Goal: Task Accomplishment & Management: Complete application form

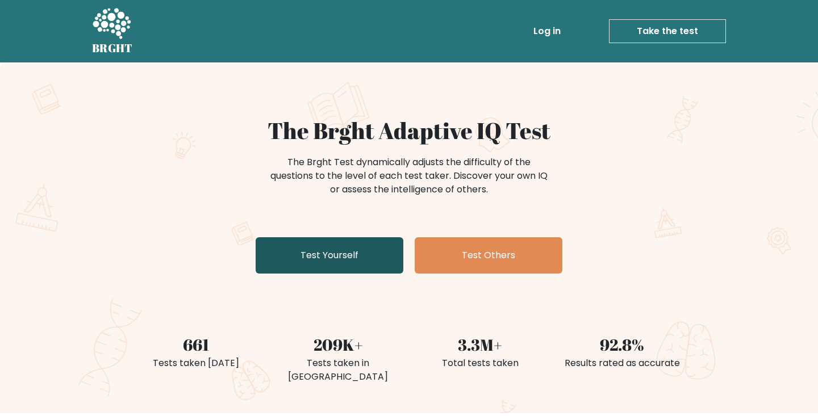
click at [378, 248] on link "Test Yourself" at bounding box center [330, 255] width 148 height 36
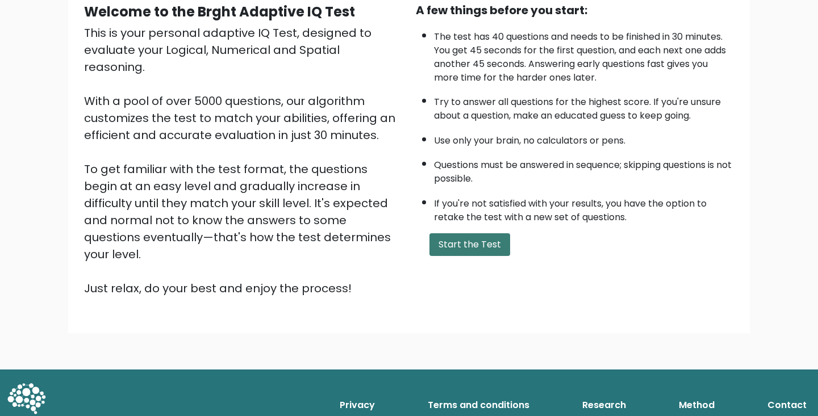
scroll to position [114, 0]
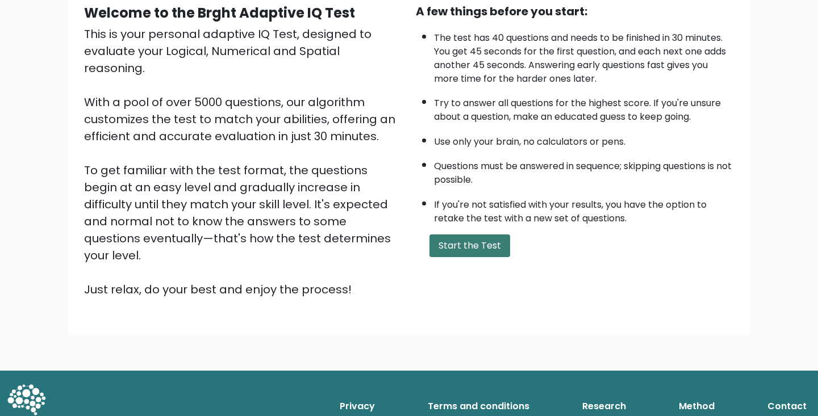
click at [489, 257] on button "Start the Test" at bounding box center [469, 246] width 81 height 23
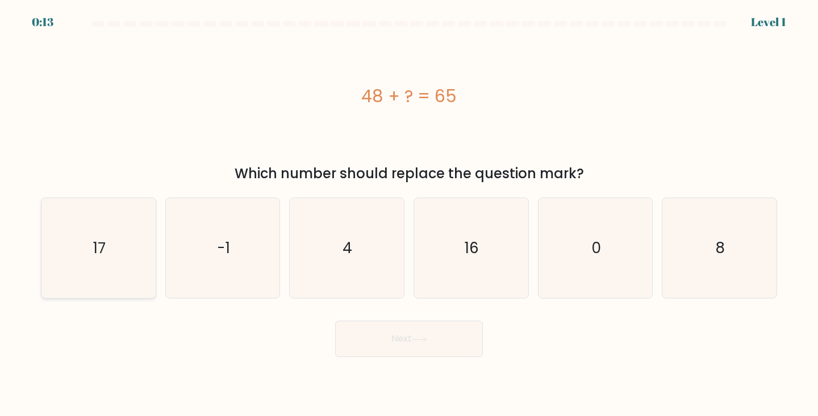
click at [48, 253] on icon "17" at bounding box center [98, 248] width 101 height 101
click at [409, 214] on input "a. 17" at bounding box center [409, 211] width 1 height 6
radio input "true"
click at [421, 337] on icon at bounding box center [419, 340] width 15 height 6
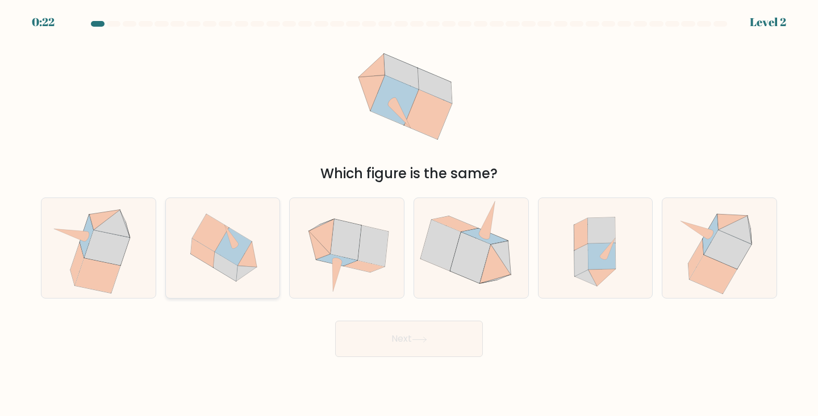
click at [255, 274] on icon at bounding box center [223, 248] width 108 height 101
click at [409, 214] on input "b." at bounding box center [409, 211] width 1 height 6
radio input "true"
click at [442, 342] on button "Next" at bounding box center [409, 339] width 148 height 36
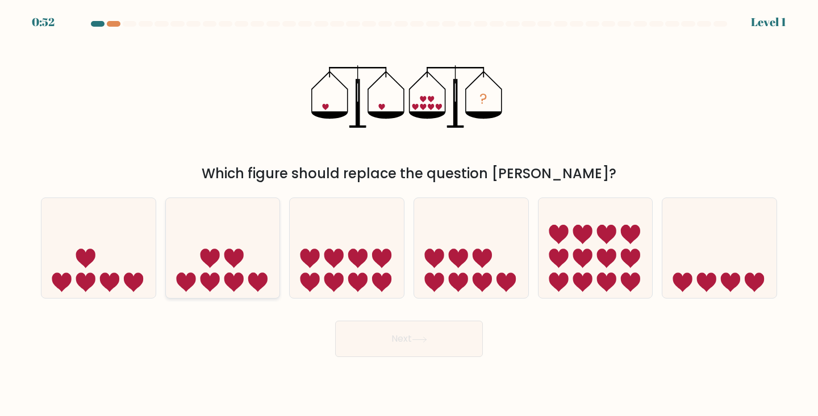
click at [224, 268] on icon at bounding box center [223, 248] width 114 height 94
click at [409, 214] on input "b." at bounding box center [409, 211] width 1 height 6
radio input "true"
click at [448, 345] on button "Next" at bounding box center [409, 339] width 148 height 36
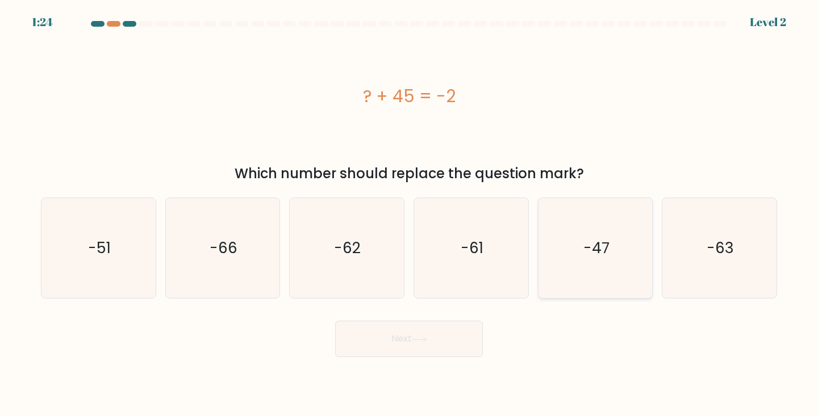
click at [572, 249] on icon "-47" at bounding box center [595, 248] width 101 height 101
click at [409, 214] on input "e. -47" at bounding box center [409, 211] width 1 height 6
radio input "true"
click at [405, 351] on button "Next" at bounding box center [409, 339] width 148 height 36
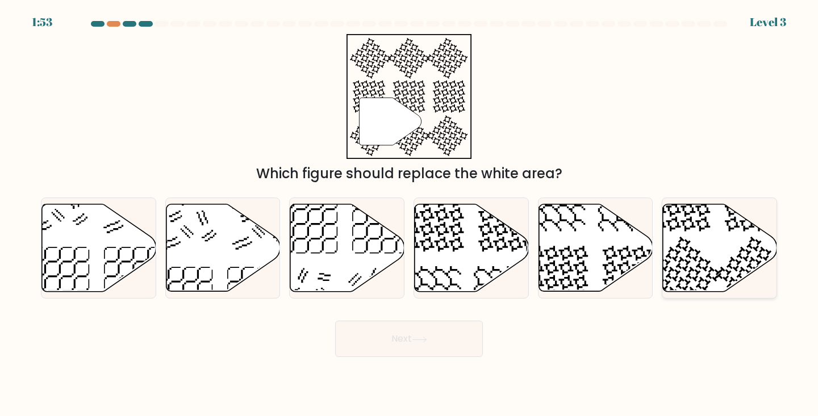
click at [727, 245] on icon at bounding box center [720, 247] width 114 height 87
click at [409, 214] on input "f." at bounding box center [409, 211] width 1 height 6
radio input "true"
click at [445, 346] on button "Next" at bounding box center [409, 339] width 148 height 36
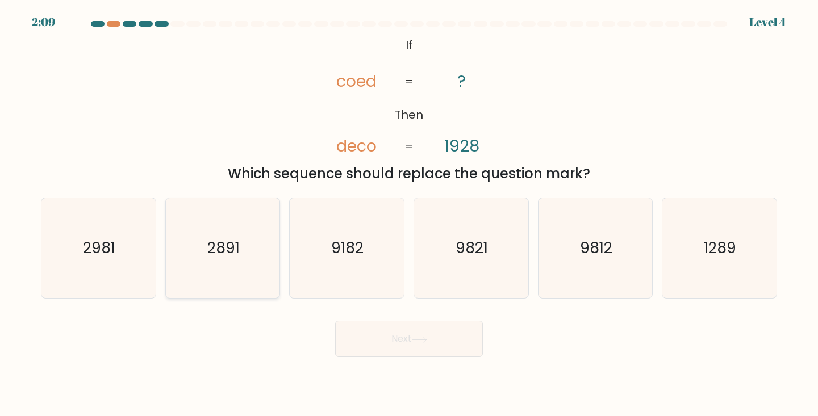
click at [227, 270] on icon "2891" at bounding box center [223, 248] width 101 height 101
click at [409, 214] on input "b. 2891" at bounding box center [409, 211] width 1 height 6
radio input "true"
click at [444, 338] on button "Next" at bounding box center [409, 339] width 148 height 36
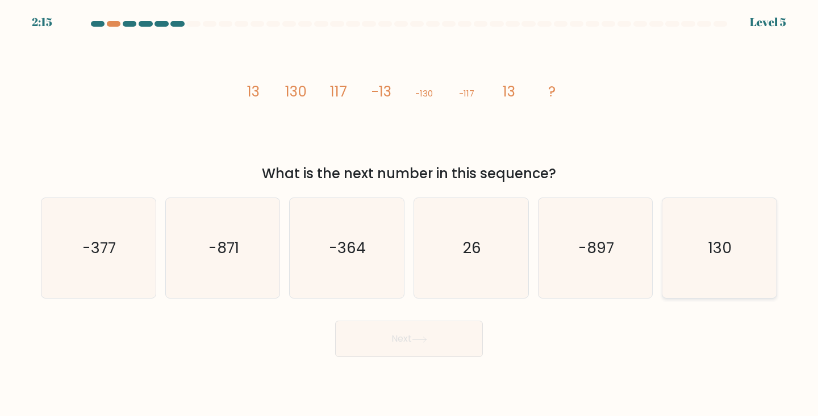
click at [730, 249] on text "130" at bounding box center [720, 247] width 23 height 21
click at [409, 214] on input "f. 130" at bounding box center [409, 211] width 1 height 6
radio input "true"
click at [399, 340] on button "Next" at bounding box center [409, 339] width 148 height 36
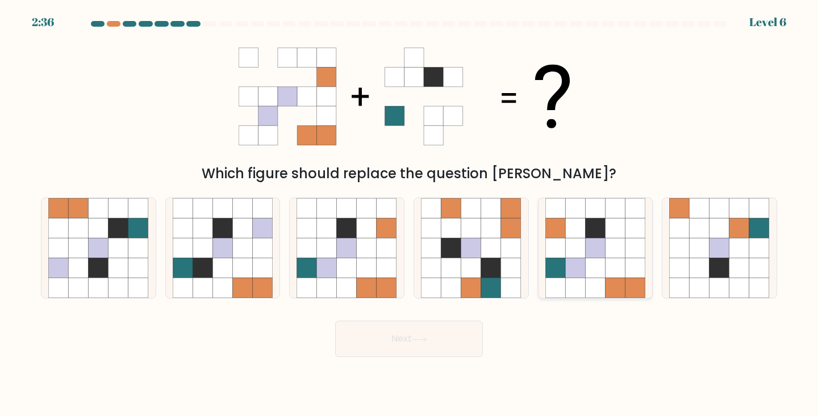
click at [589, 249] on icon at bounding box center [595, 249] width 20 height 20
click at [409, 214] on input "e." at bounding box center [409, 211] width 1 height 6
radio input "true"
click at [440, 335] on button "Next" at bounding box center [409, 339] width 148 height 36
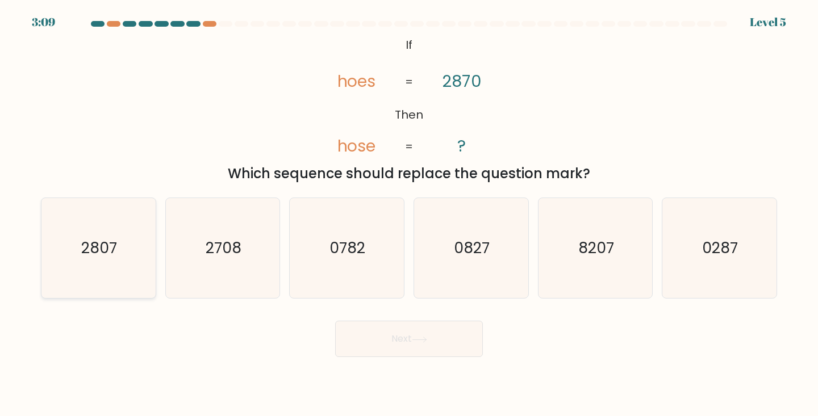
click at [78, 258] on icon "2807" at bounding box center [98, 248] width 101 height 101
click at [409, 214] on input "a. 2807" at bounding box center [409, 211] width 1 height 6
radio input "true"
click at [353, 342] on button "Next" at bounding box center [409, 339] width 148 height 36
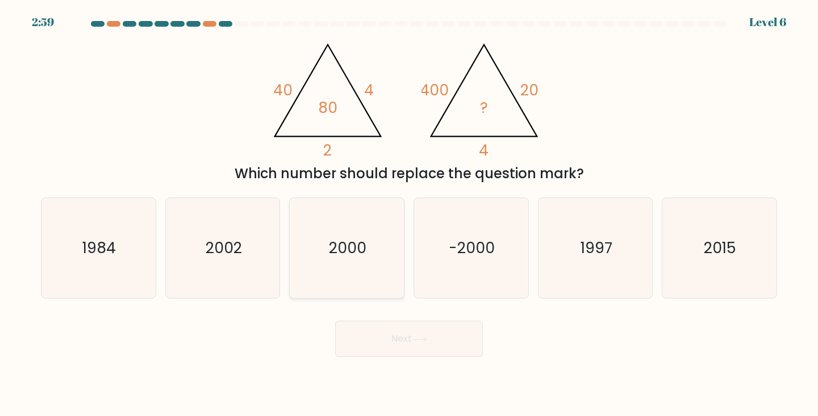
click at [330, 248] on text "2000" at bounding box center [347, 247] width 37 height 21
click at [409, 214] on input "c. 2000" at bounding box center [409, 211] width 1 height 6
radio input "true"
click at [384, 344] on button "Next" at bounding box center [409, 339] width 148 height 36
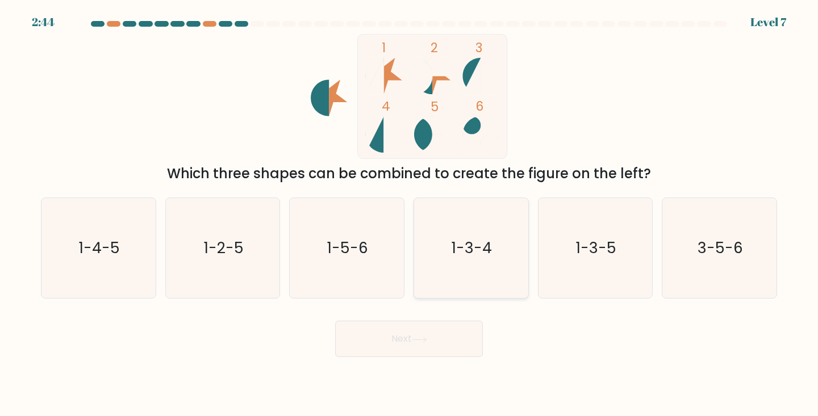
click at [497, 279] on icon "1-3-4" at bounding box center [471, 248] width 101 height 101
click at [409, 214] on input "d. 1-3-4" at bounding box center [409, 211] width 1 height 6
radio input "true"
click at [426, 338] on icon at bounding box center [419, 339] width 14 height 5
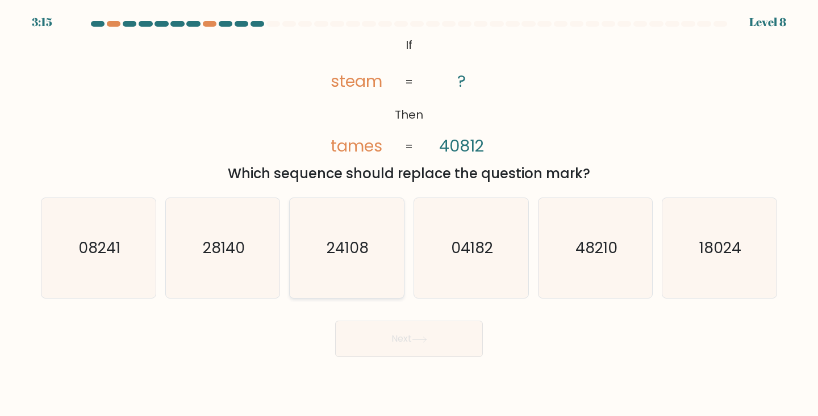
click at [359, 254] on text "24108" at bounding box center [348, 247] width 42 height 21
click at [409, 214] on input "c. 24108" at bounding box center [409, 211] width 1 height 6
radio input "true"
click at [380, 334] on button "Next" at bounding box center [409, 339] width 148 height 36
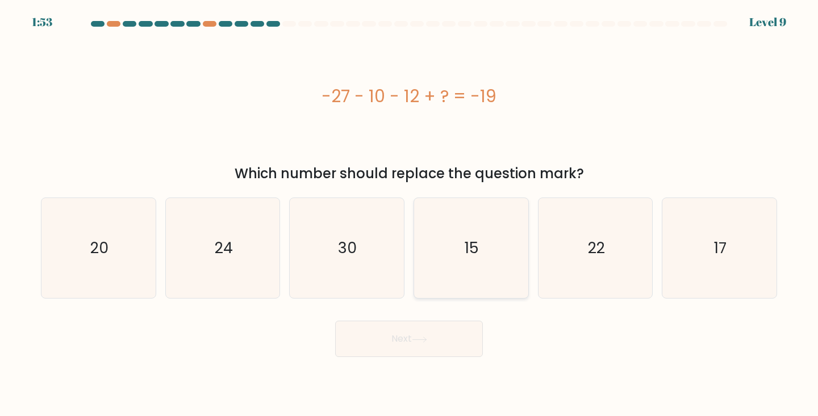
click at [440, 288] on icon "15" at bounding box center [471, 248] width 101 height 101
click at [409, 214] on input "d. 15" at bounding box center [409, 211] width 1 height 6
radio input "true"
click at [399, 353] on button "Next" at bounding box center [409, 339] width 148 height 36
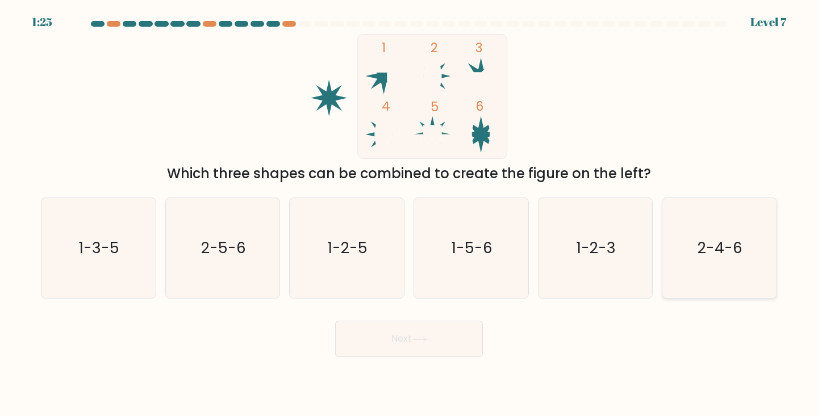
click at [720, 272] on icon "2-4-6" at bounding box center [719, 248] width 101 height 101
click at [409, 214] on input "f. 2-4-6" at bounding box center [409, 211] width 1 height 6
radio input "true"
click at [447, 343] on button "Next" at bounding box center [409, 339] width 148 height 36
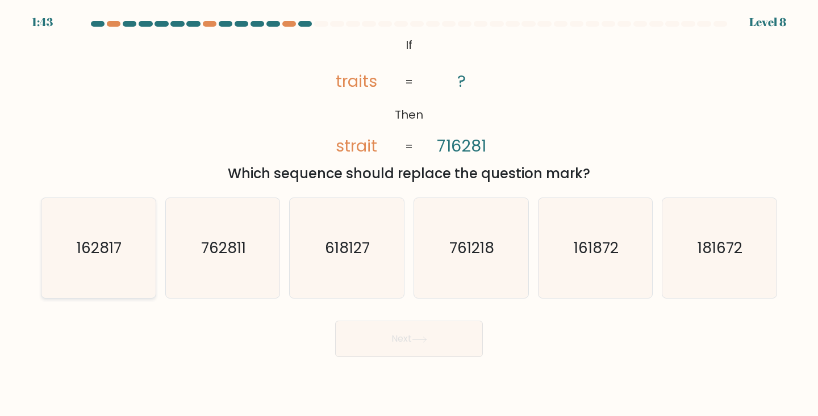
click at [127, 264] on icon "162817" at bounding box center [98, 248] width 101 height 101
click at [409, 214] on input "a. 162817" at bounding box center [409, 211] width 1 height 6
radio input "true"
click at [469, 341] on button "Next" at bounding box center [409, 339] width 148 height 36
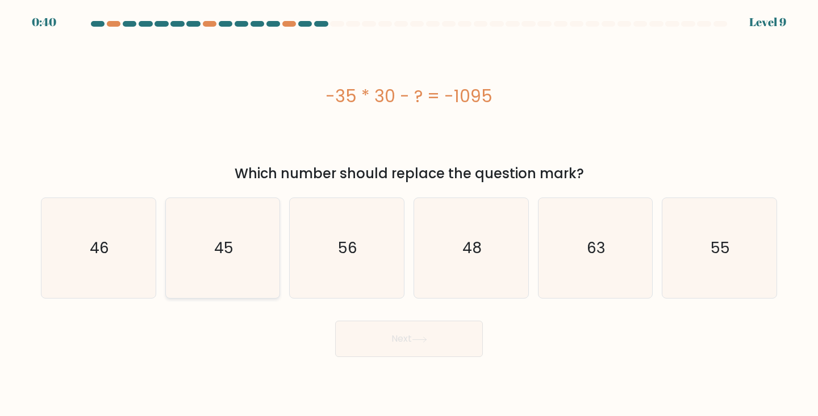
click at [248, 237] on icon "45" at bounding box center [223, 248] width 101 height 101
click at [409, 214] on input "b. 45" at bounding box center [409, 211] width 1 height 6
radio input "true"
click at [388, 339] on button "Next" at bounding box center [409, 339] width 148 height 36
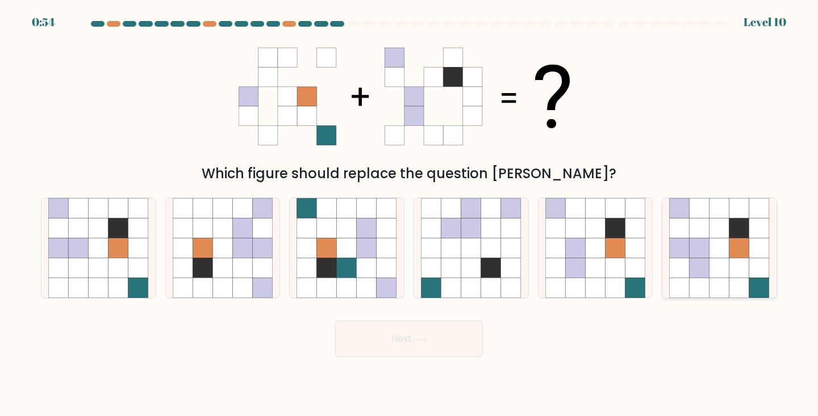
click at [738, 236] on icon at bounding box center [739, 228] width 20 height 20
click at [409, 214] on input "f." at bounding box center [409, 211] width 1 height 6
radio input "true"
click at [442, 345] on button "Next" at bounding box center [409, 339] width 148 height 36
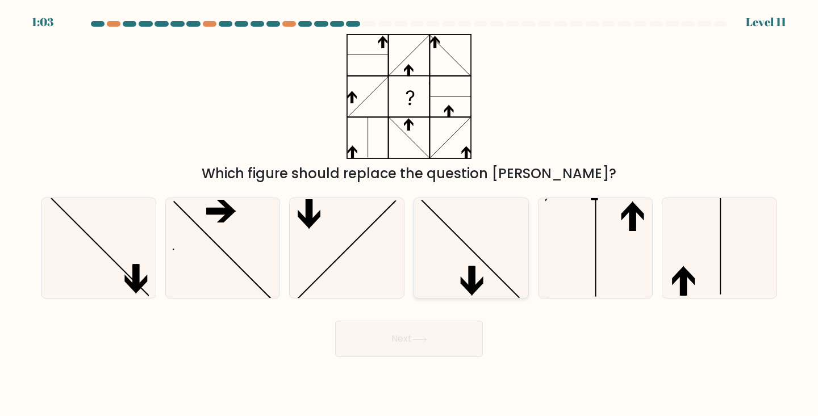
click at [495, 240] on icon at bounding box center [471, 248] width 101 height 101
click at [409, 214] on input "d." at bounding box center [409, 211] width 1 height 6
radio input "true"
click at [419, 325] on button "Next" at bounding box center [409, 339] width 148 height 36
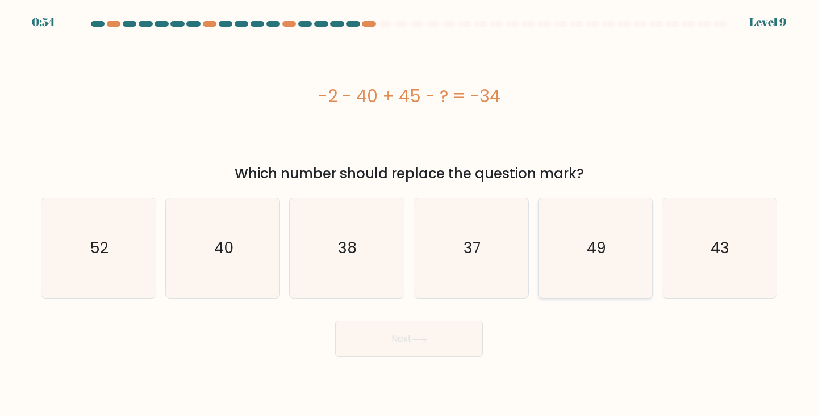
click at [607, 260] on icon "49" at bounding box center [595, 248] width 101 height 101
click at [409, 214] on input "e. 49" at bounding box center [409, 211] width 1 height 6
radio input "true"
click at [414, 338] on button "Next" at bounding box center [409, 339] width 148 height 36
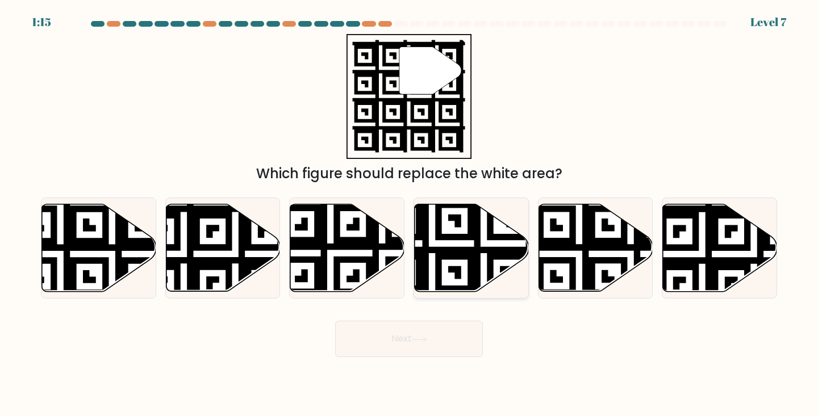
click at [470, 253] on icon at bounding box center [431, 295] width 207 height 207
click at [409, 214] on input "d." at bounding box center [409, 211] width 1 height 6
radio input "true"
click at [427, 342] on icon at bounding box center [419, 340] width 15 height 6
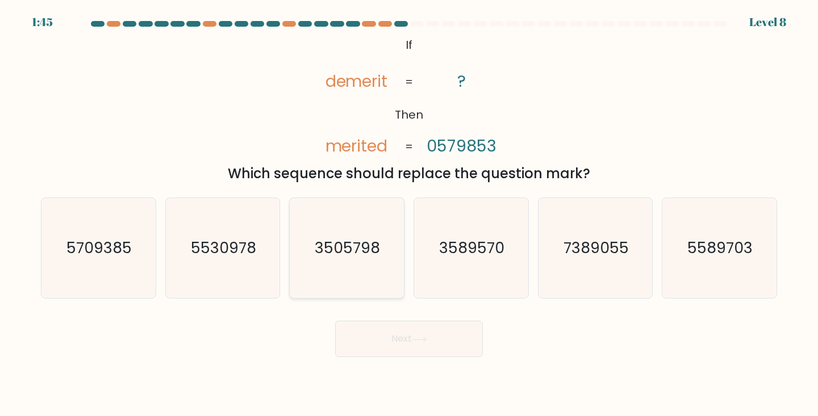
click at [354, 229] on icon "3505798" at bounding box center [346, 248] width 101 height 101
click at [409, 214] on input "c. 3505798" at bounding box center [409, 211] width 1 height 6
radio input "true"
click at [440, 239] on text "3589570" at bounding box center [472, 247] width 65 height 21
click at [409, 214] on input "d. 3589570" at bounding box center [409, 211] width 1 height 6
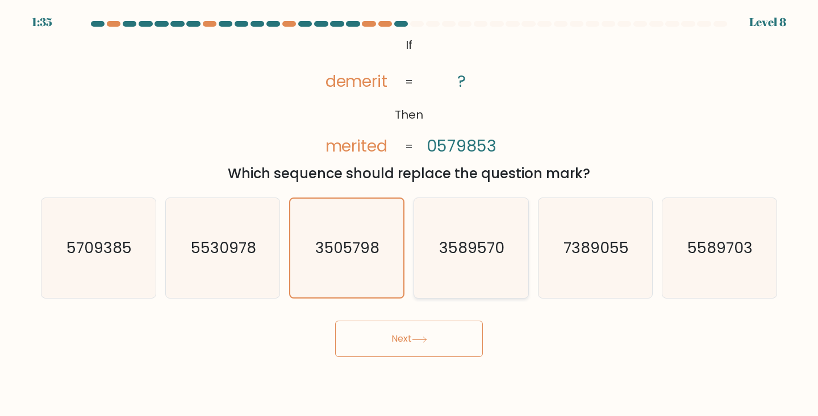
radio input "true"
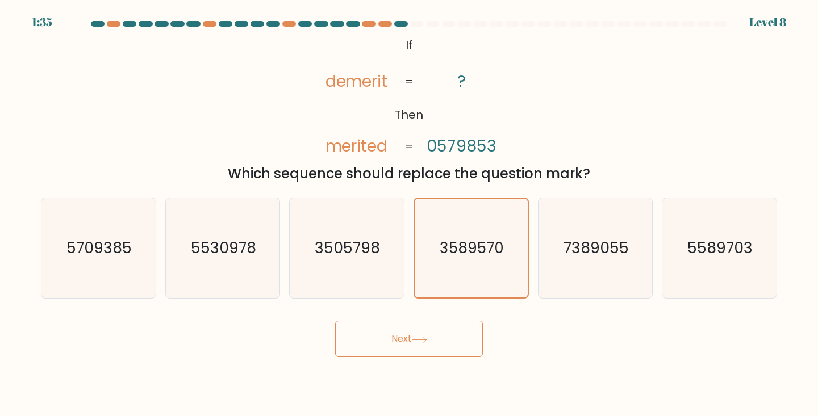
click at [398, 357] on button "Next" at bounding box center [409, 339] width 148 height 36
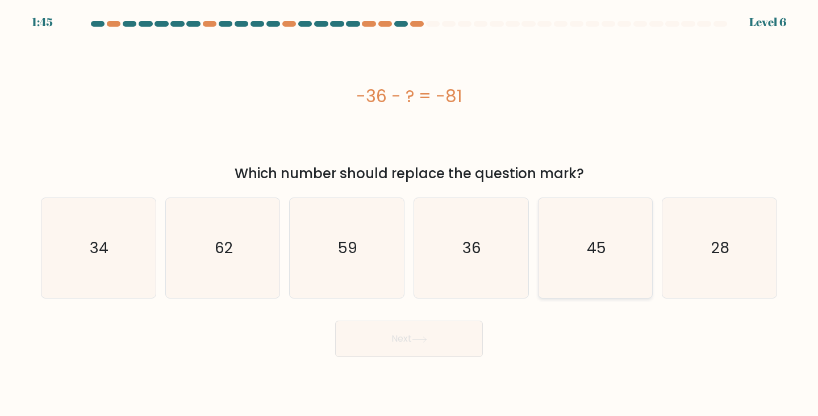
click at [588, 250] on text "45" at bounding box center [596, 247] width 19 height 21
click at [409, 214] on input "e. 45" at bounding box center [409, 211] width 1 height 6
radio input "true"
click at [399, 340] on button "Next" at bounding box center [409, 339] width 148 height 36
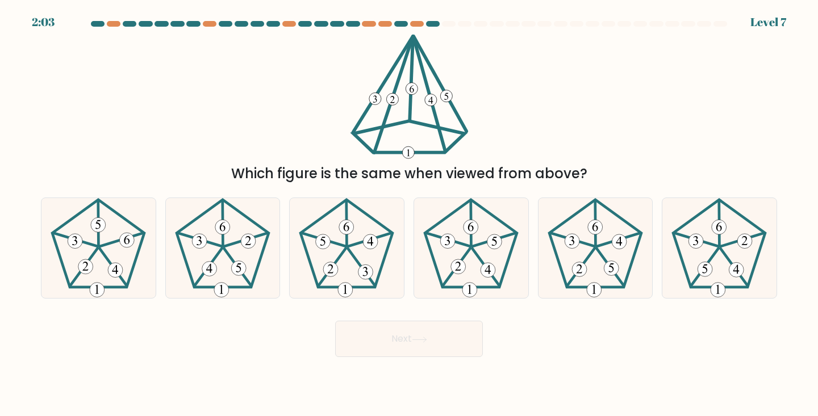
click at [399, 340] on button "Next" at bounding box center [409, 339] width 148 height 36
click at [438, 264] on icon at bounding box center [471, 248] width 101 height 101
click at [409, 214] on input "d." at bounding box center [409, 211] width 1 height 6
radio input "true"
click at [426, 342] on icon at bounding box center [419, 339] width 14 height 5
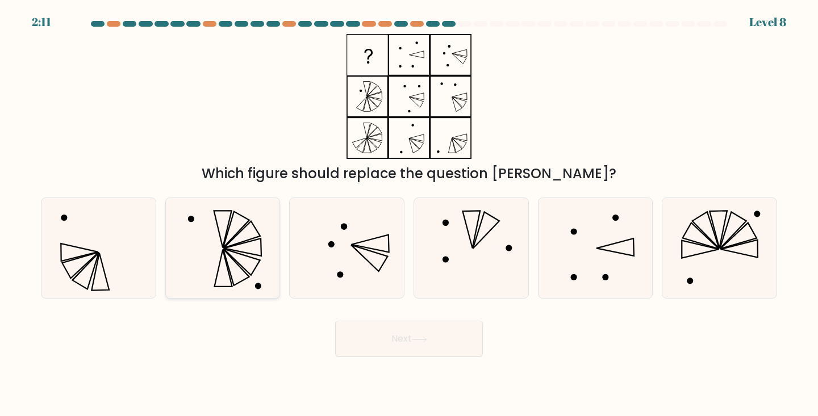
click at [273, 263] on icon at bounding box center [223, 248] width 101 height 101
click at [409, 214] on input "b." at bounding box center [409, 211] width 1 height 6
radio input "true"
click at [362, 344] on button "Next" at bounding box center [409, 339] width 148 height 36
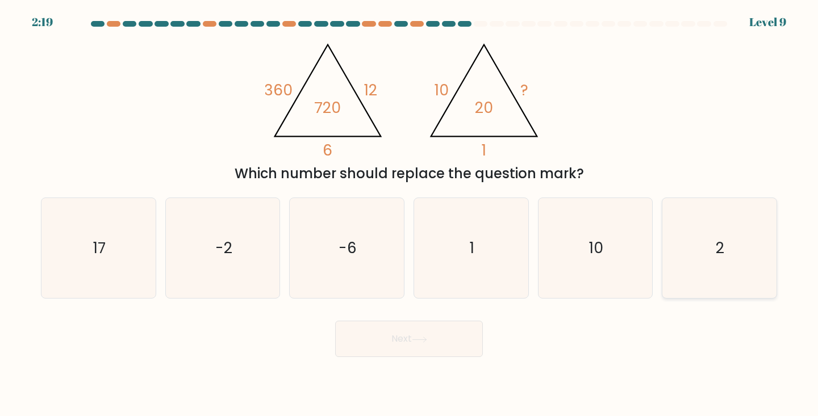
click at [680, 271] on icon "2" at bounding box center [719, 248] width 101 height 101
click at [409, 214] on input "f. 2" at bounding box center [409, 211] width 1 height 6
radio input "true"
click at [425, 345] on button "Next" at bounding box center [409, 339] width 148 height 36
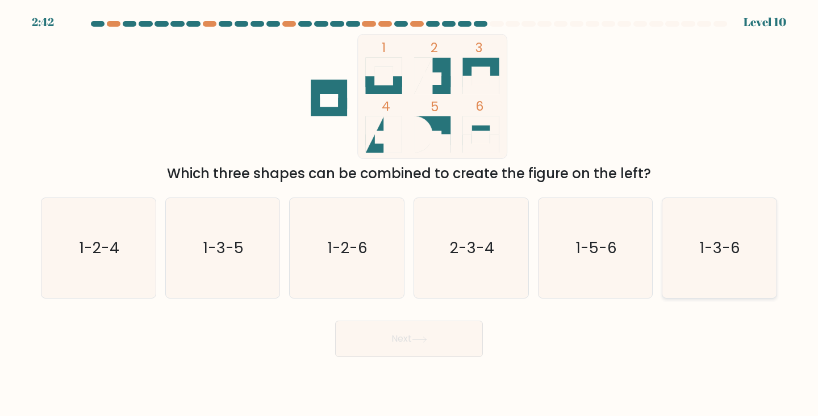
click at [685, 251] on icon "1-3-6" at bounding box center [719, 248] width 101 height 101
click at [409, 214] on input "f. 1-3-6" at bounding box center [409, 211] width 1 height 6
radio input "true"
click at [426, 333] on button "Next" at bounding box center [409, 339] width 148 height 36
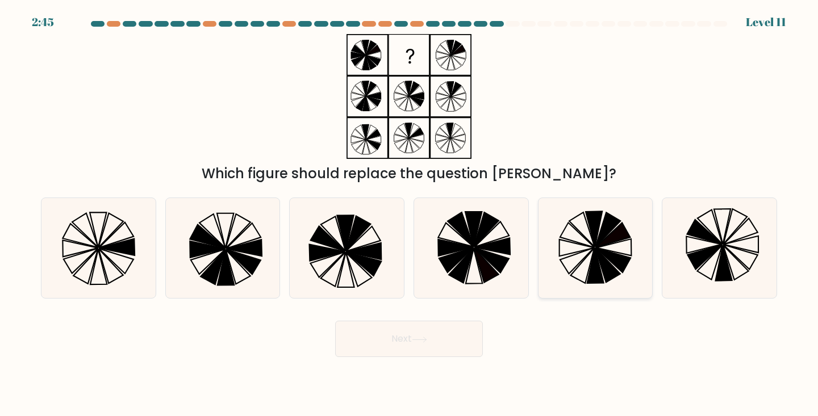
click at [578, 269] on icon at bounding box center [595, 248] width 101 height 101
click at [409, 214] on input "e." at bounding box center [409, 211] width 1 height 6
radio input "true"
click at [421, 331] on button "Next" at bounding box center [409, 339] width 148 height 36
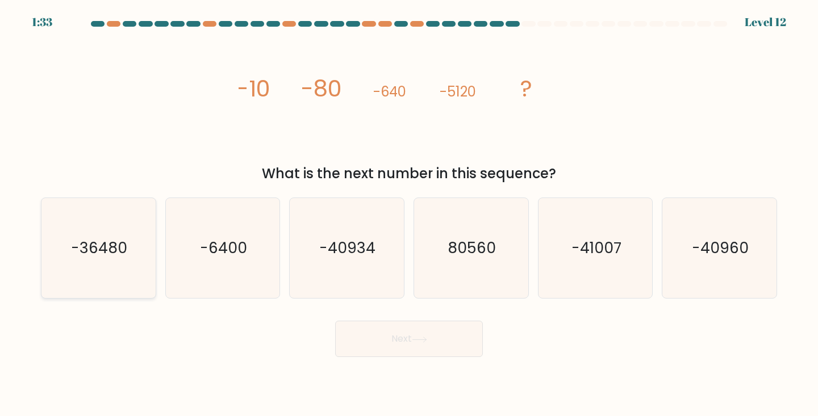
click at [128, 276] on icon "-36480" at bounding box center [98, 248] width 101 height 101
click at [409, 214] on input "a. -36480" at bounding box center [409, 211] width 1 height 6
radio input "true"
click at [399, 336] on button "Next" at bounding box center [409, 339] width 148 height 36
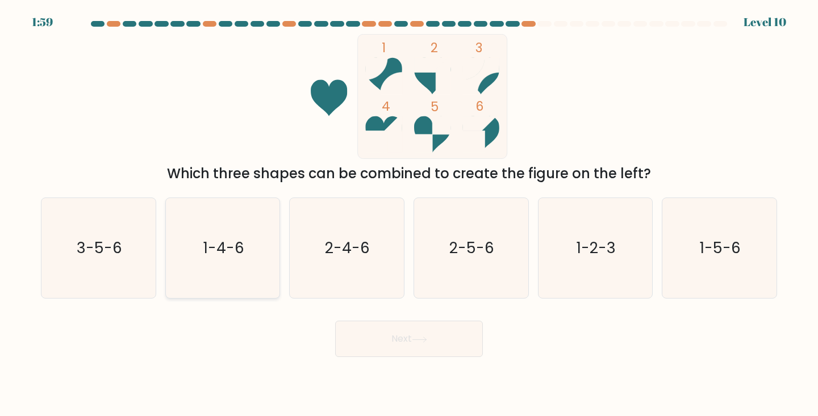
click at [243, 234] on icon "1-4-6" at bounding box center [223, 248] width 101 height 101
click at [409, 214] on input "b. 1-4-6" at bounding box center [409, 211] width 1 height 6
radio input "true"
click at [369, 266] on icon "2-4-6" at bounding box center [346, 248] width 101 height 101
click at [409, 214] on input "c. 2-4-6" at bounding box center [409, 211] width 1 height 6
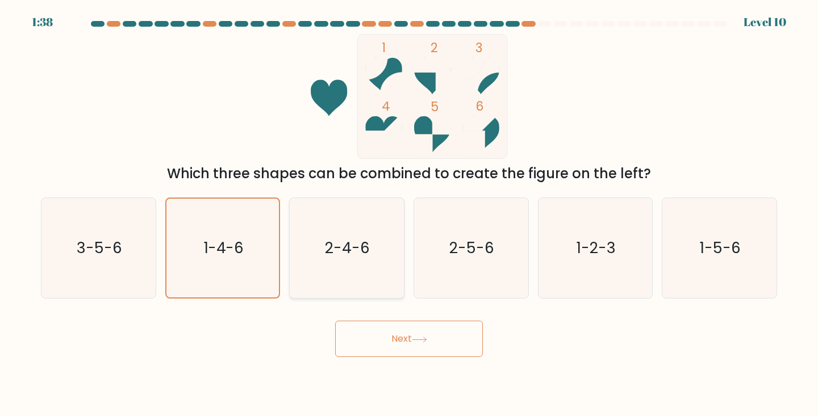
radio input "true"
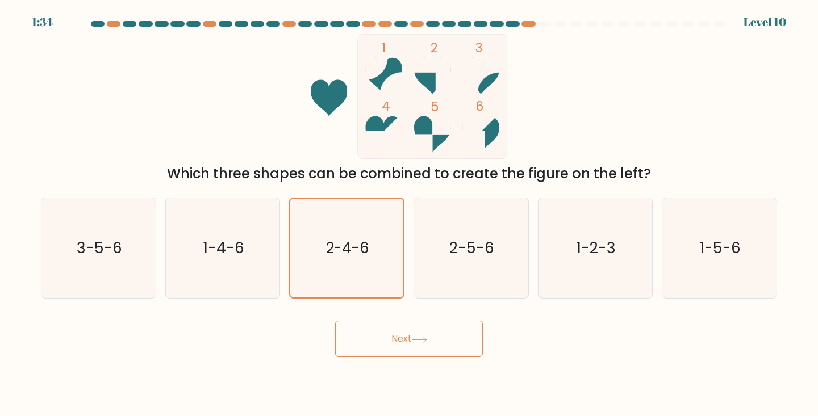
click at [420, 345] on button "Next" at bounding box center [409, 339] width 148 height 36
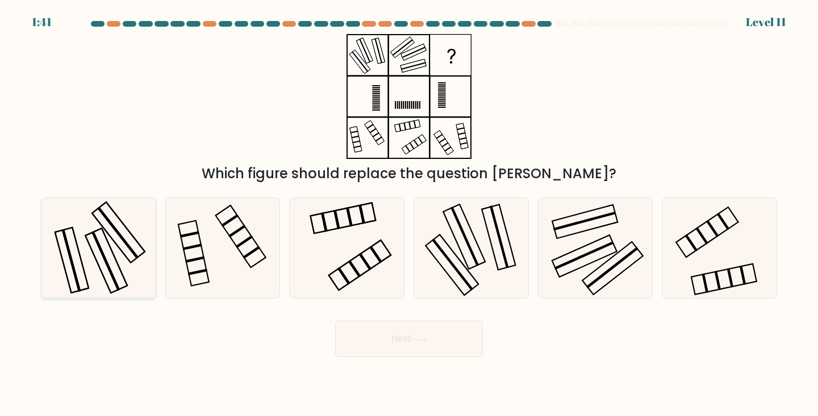
click at [132, 289] on icon at bounding box center [98, 248] width 101 height 101
click at [409, 214] on input "a." at bounding box center [409, 211] width 1 height 6
radio input "true"
click at [393, 337] on button "Next" at bounding box center [409, 339] width 148 height 36
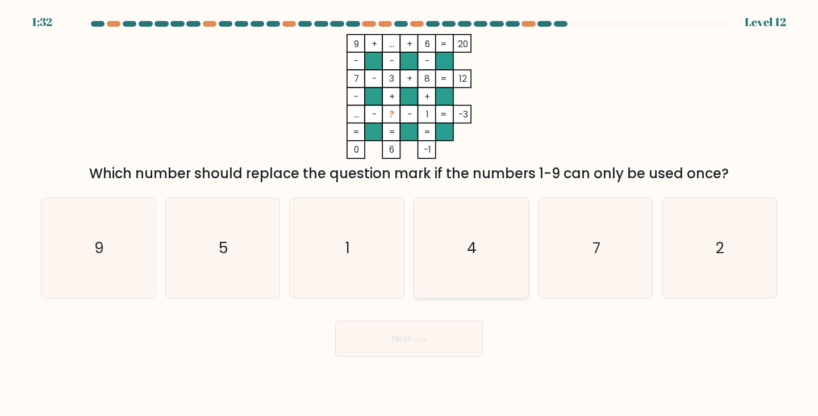
click at [478, 274] on icon "4" at bounding box center [471, 248] width 101 height 101
click at [409, 214] on input "d. 4" at bounding box center [409, 211] width 1 height 6
radio input "true"
click at [433, 341] on button "Next" at bounding box center [409, 339] width 148 height 36
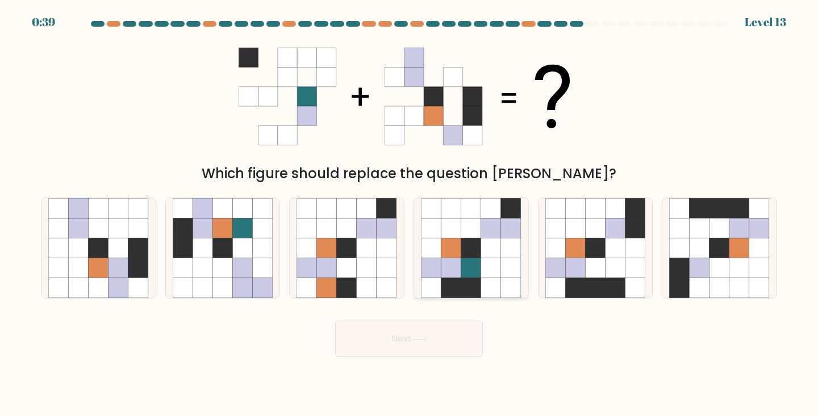
click at [444, 225] on icon at bounding box center [451, 228] width 20 height 20
click at [409, 214] on input "d." at bounding box center [409, 211] width 1 height 6
radio input "true"
click at [396, 350] on button "Next" at bounding box center [409, 339] width 148 height 36
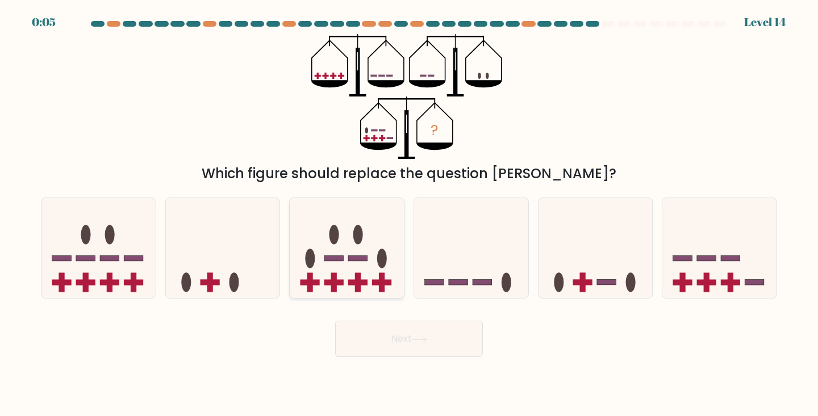
click at [352, 244] on icon at bounding box center [347, 248] width 114 height 94
click at [409, 214] on input "c." at bounding box center [409, 211] width 1 height 6
radio input "true"
click at [407, 345] on button "Next" at bounding box center [409, 339] width 148 height 36
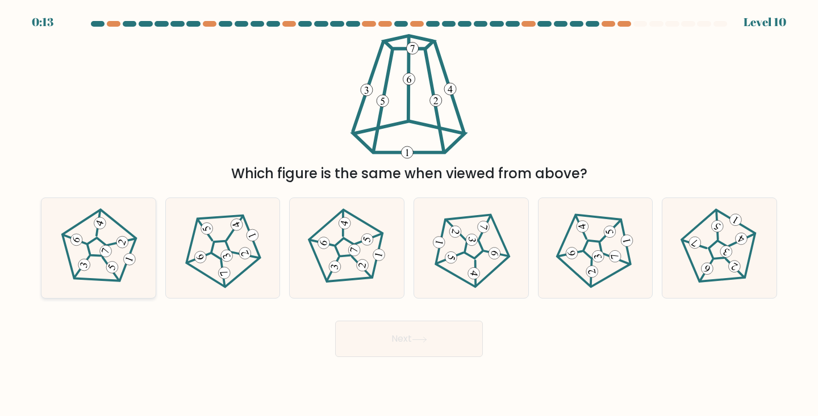
click at [88, 273] on icon at bounding box center [98, 248] width 80 height 80
click at [409, 214] on input "a." at bounding box center [409, 211] width 1 height 6
radio input "true"
click at [342, 334] on button "Next" at bounding box center [409, 339] width 148 height 36
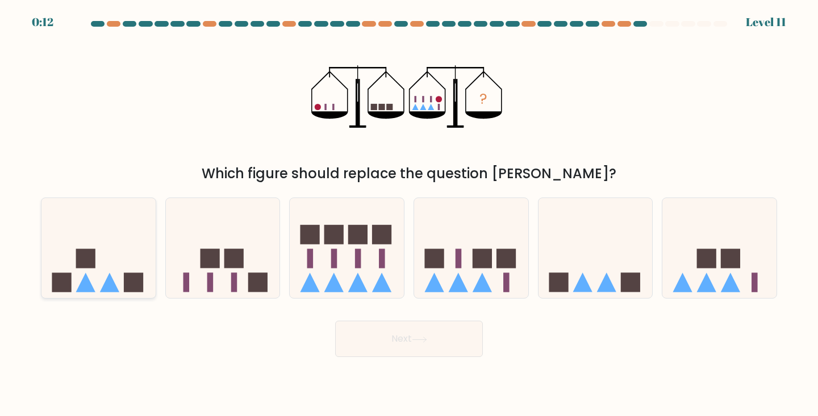
click at [64, 247] on icon at bounding box center [98, 248] width 114 height 94
click at [409, 214] on input "a." at bounding box center [409, 211] width 1 height 6
radio input "true"
click at [442, 324] on button "Next" at bounding box center [409, 339] width 148 height 36
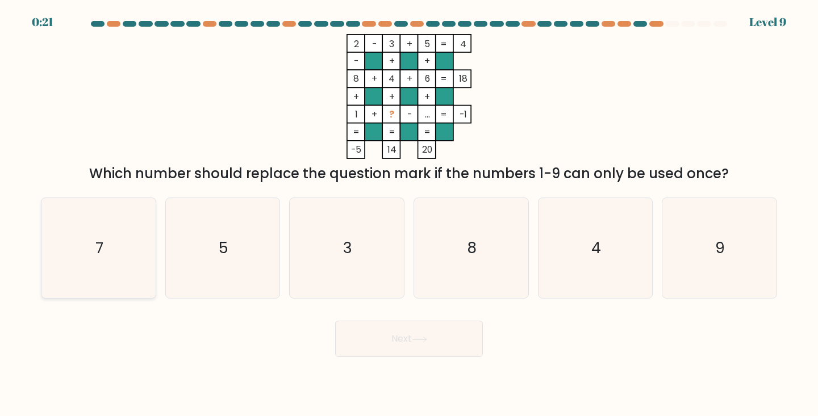
click at [94, 225] on icon "7" at bounding box center [98, 248] width 101 height 101
click at [409, 214] on input "a. 7" at bounding box center [409, 211] width 1 height 6
radio input "true"
click at [382, 346] on button "Next" at bounding box center [409, 339] width 148 height 36
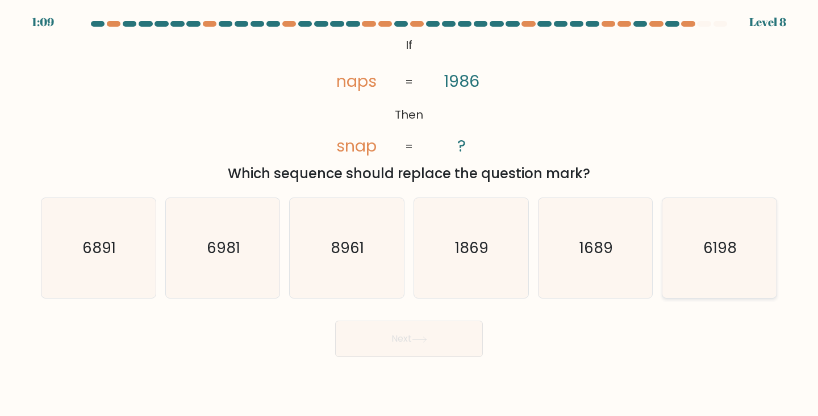
click at [705, 270] on icon "6198" at bounding box center [719, 248] width 101 height 101
click at [409, 214] on input "f. 6198" at bounding box center [409, 211] width 1 height 6
radio input "true"
click at [402, 338] on button "Next" at bounding box center [409, 339] width 148 height 36
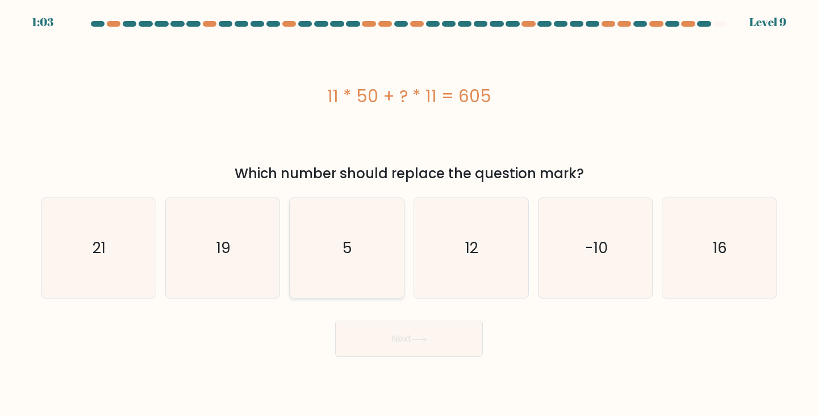
click at [324, 228] on icon "5" at bounding box center [346, 248] width 101 height 101
click at [409, 214] on input "c. 5" at bounding box center [409, 211] width 1 height 6
radio input "true"
click at [415, 345] on button "Next" at bounding box center [409, 339] width 148 height 36
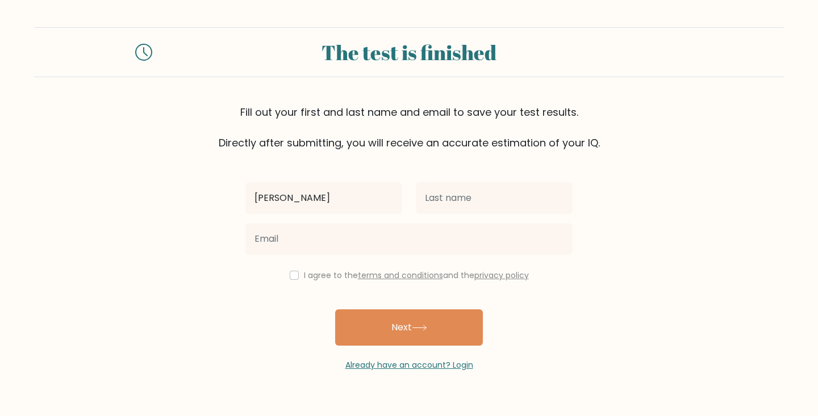
type input "[PERSON_NAME]"
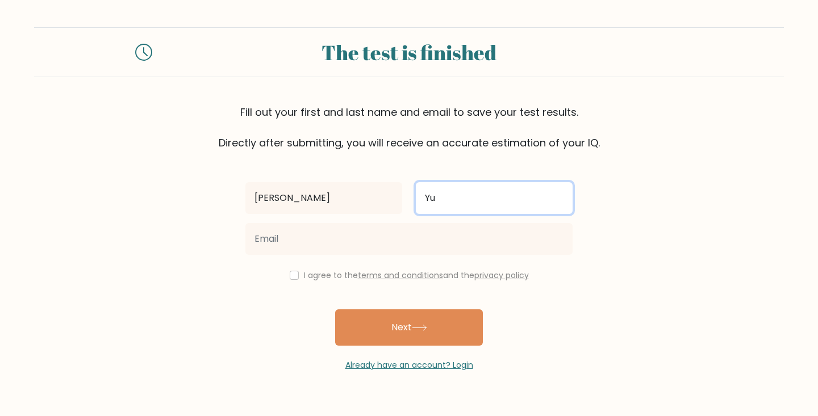
type input "Yu"
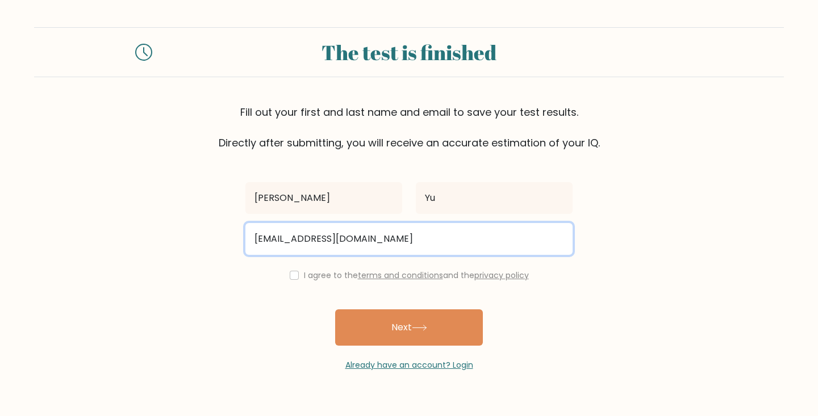
type input "[EMAIL_ADDRESS][DOMAIN_NAME]"
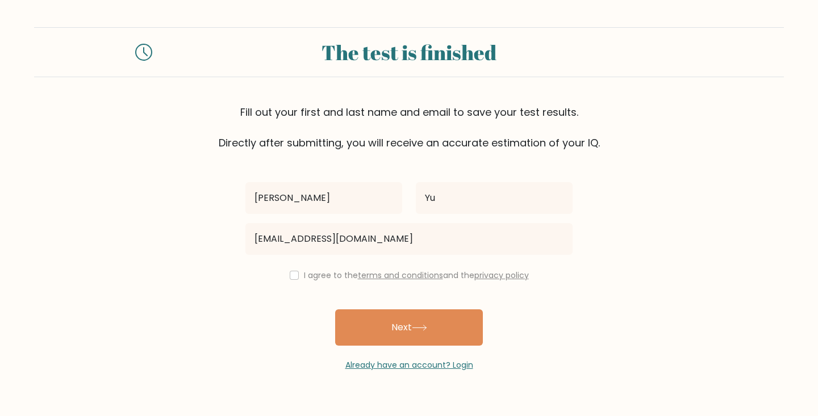
click at [304, 277] on label "I agree to the terms and conditions and the privacy policy" at bounding box center [416, 275] width 225 height 11
click at [294, 278] on input "checkbox" at bounding box center [294, 275] width 9 height 9
checkbox input "true"
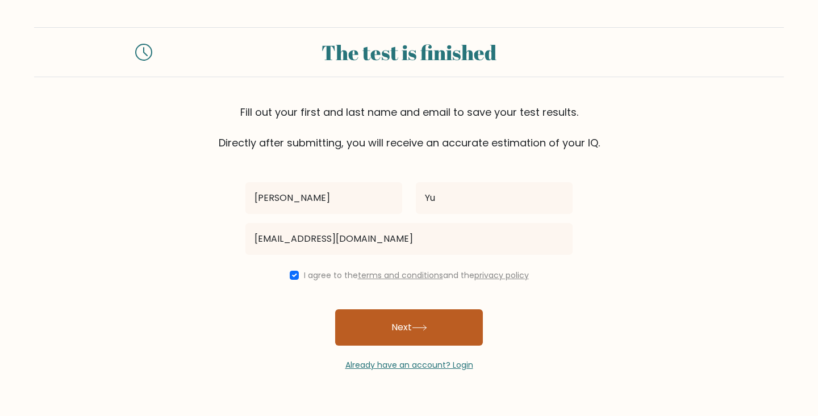
click at [381, 318] on button "Next" at bounding box center [409, 327] width 148 height 36
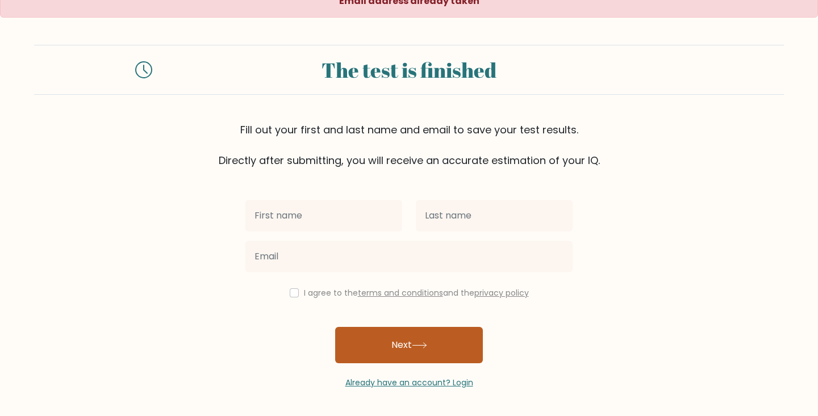
scroll to position [16, 0]
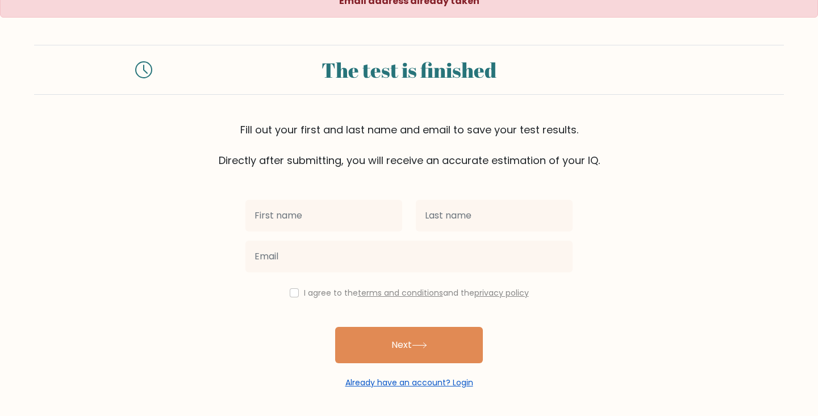
click at [424, 380] on link "Already have an account? Login" at bounding box center [409, 382] width 128 height 11
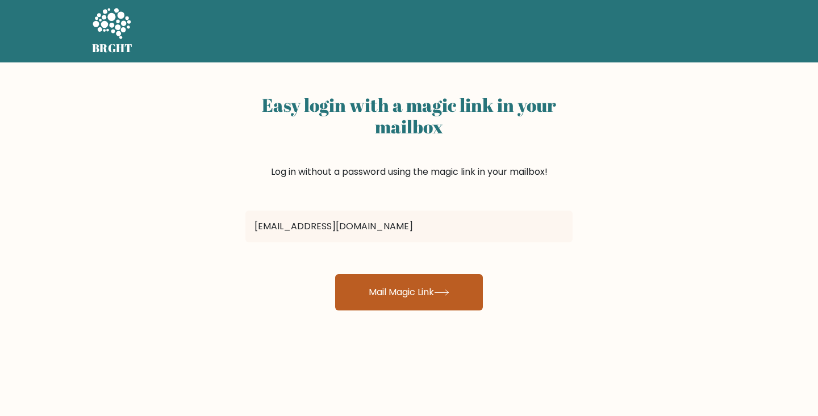
type input "katzkylf@gmail.com"
click at [448, 294] on icon at bounding box center [441, 292] width 14 height 5
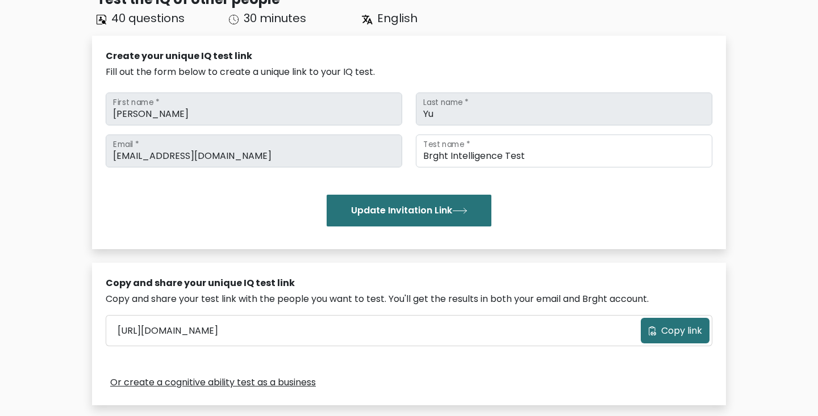
scroll to position [99, 0]
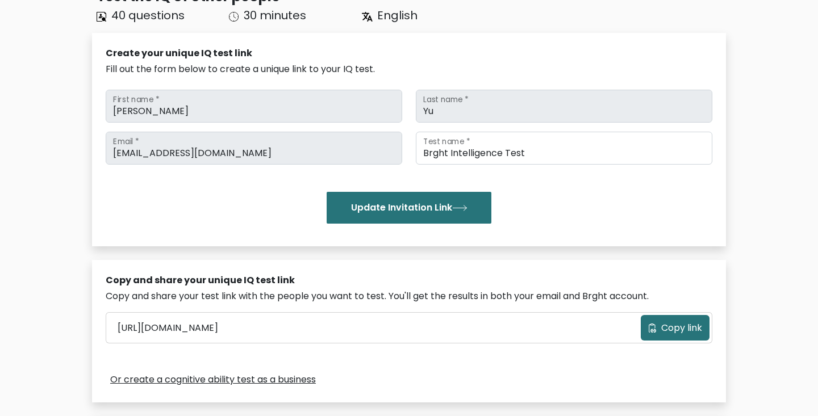
click at [691, 321] on span "Copy link" at bounding box center [681, 328] width 41 height 14
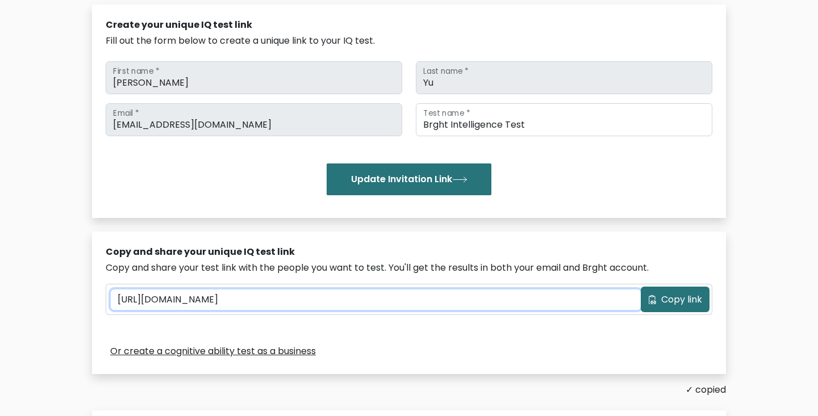
scroll to position [124, 0]
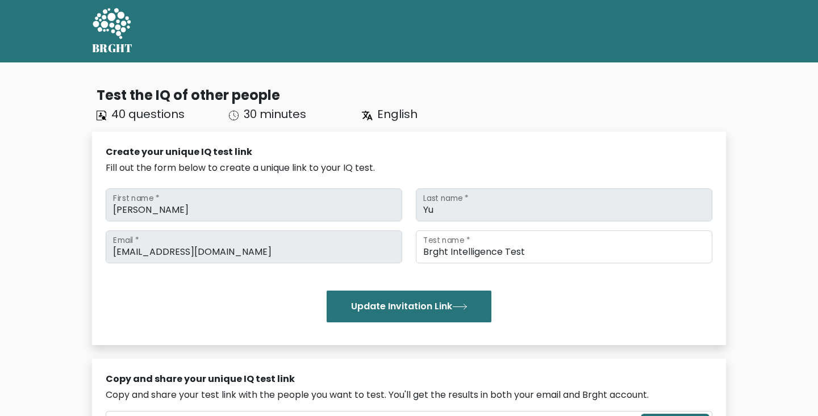
scroll to position [124, 0]
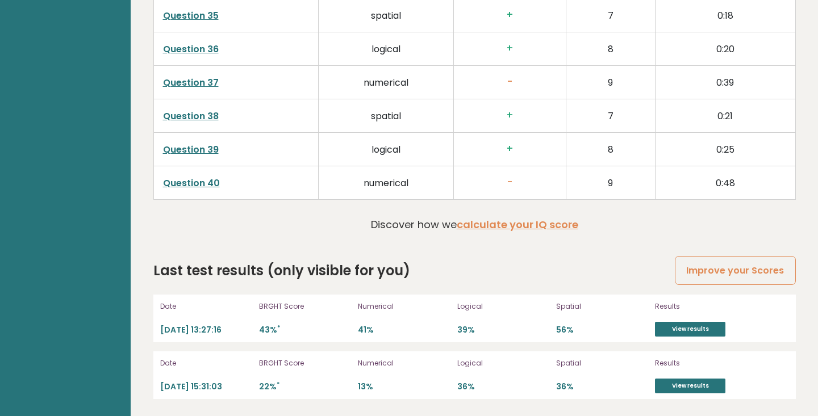
scroll to position [2943, 0]
click at [681, 332] on link "View results" at bounding box center [690, 329] width 70 height 15
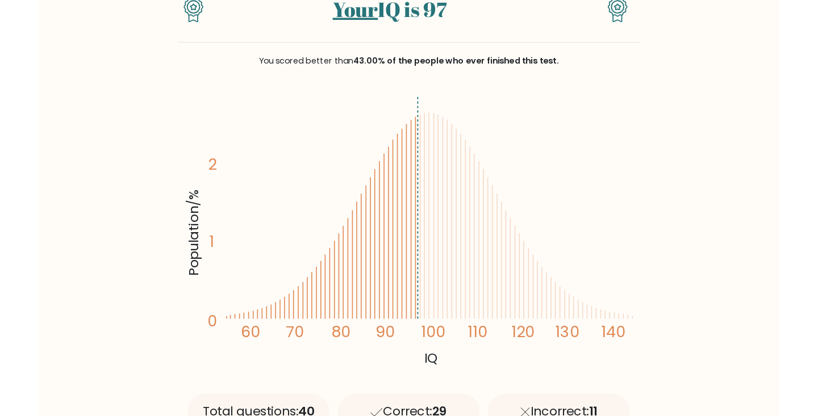
scroll to position [122, 0]
